Goal: Transaction & Acquisition: Purchase product/service

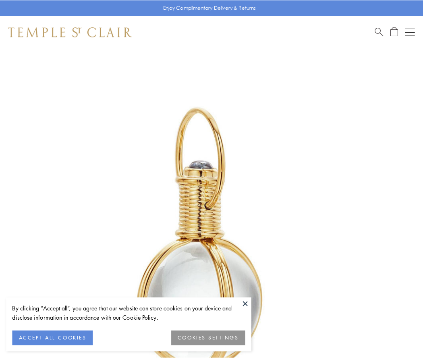
scroll to position [210, 0]
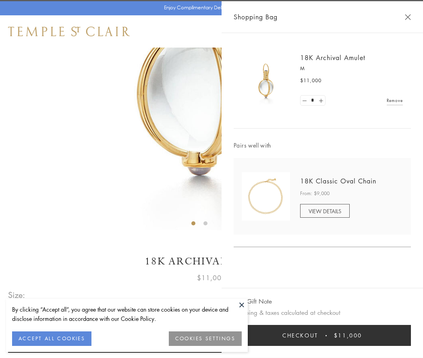
click at [322, 335] on button "Checkout $11,000" at bounding box center [322, 335] width 177 height 21
